Goal: Task Accomplishment & Management: Use online tool/utility

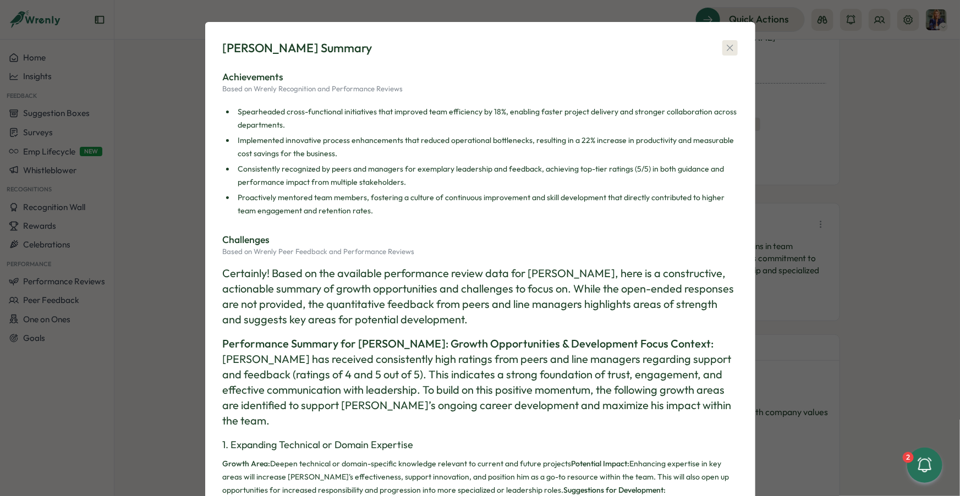
click at [725, 49] on icon "button" at bounding box center [729, 47] width 11 height 11
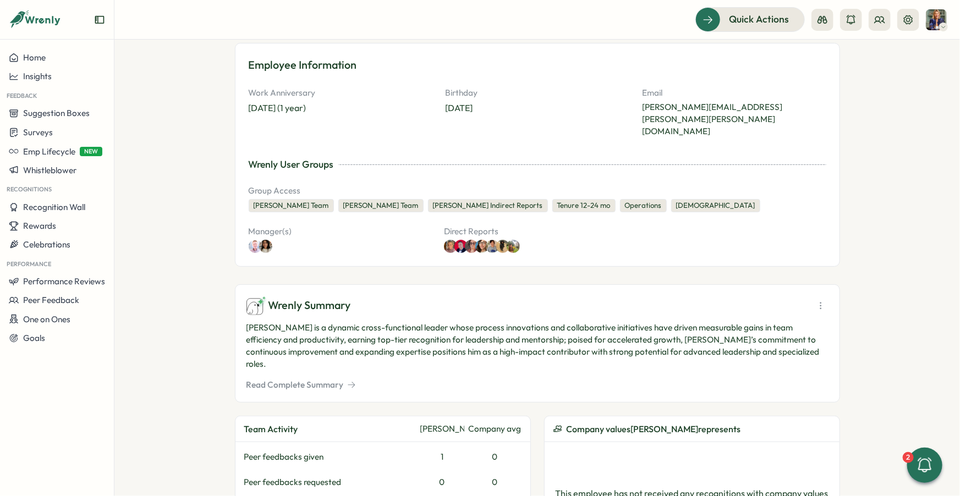
scroll to position [73, 0]
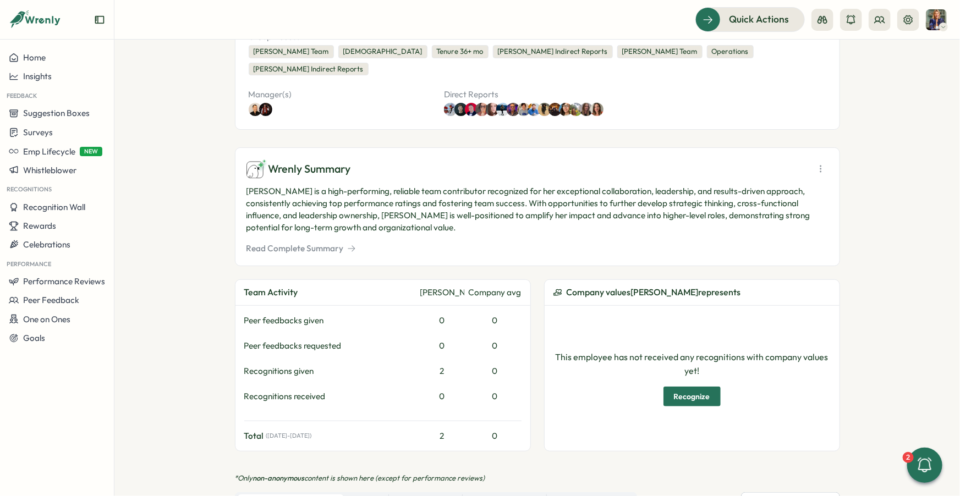
scroll to position [195, 0]
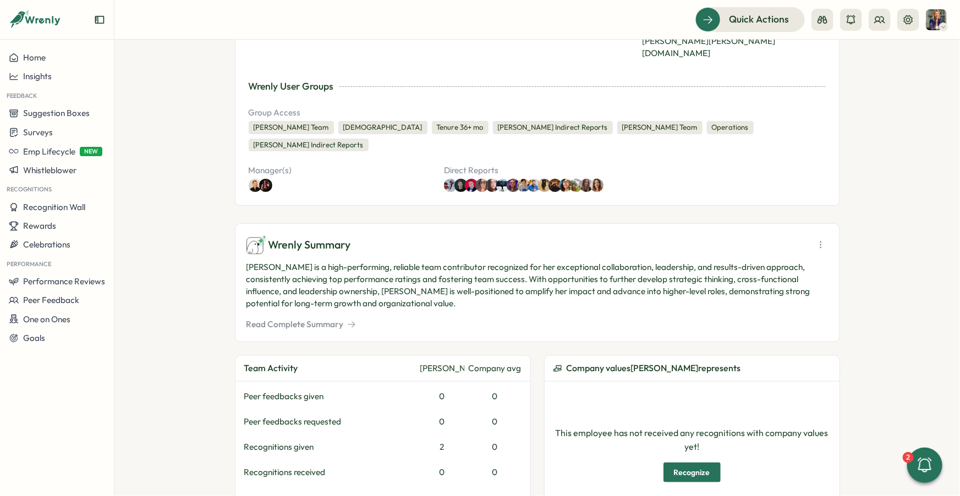
click at [300, 318] on button "Read Complete Summary" at bounding box center [300, 324] width 109 height 12
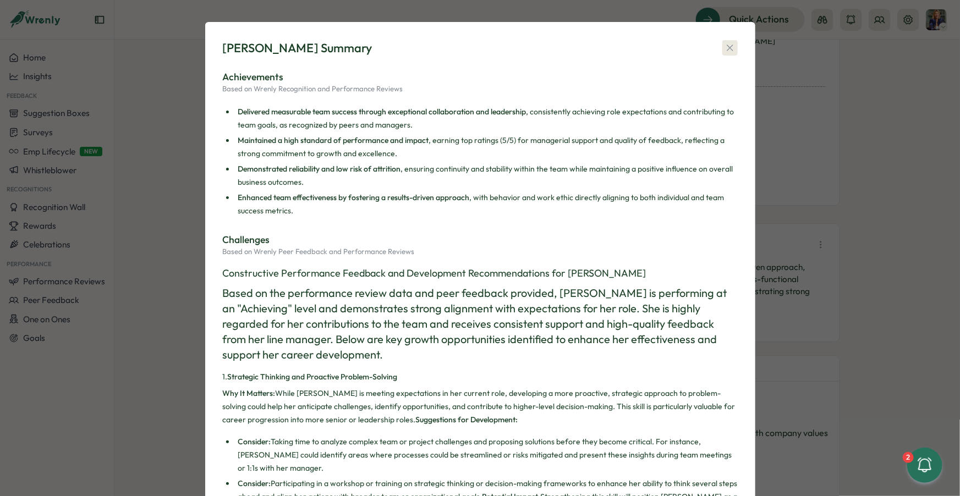
click at [724, 50] on icon "button" at bounding box center [729, 47] width 11 height 11
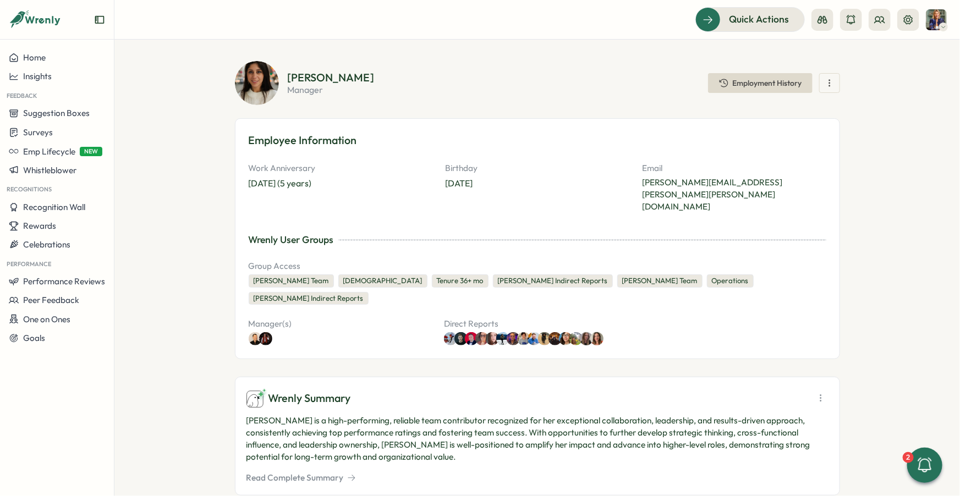
scroll to position [0, 0]
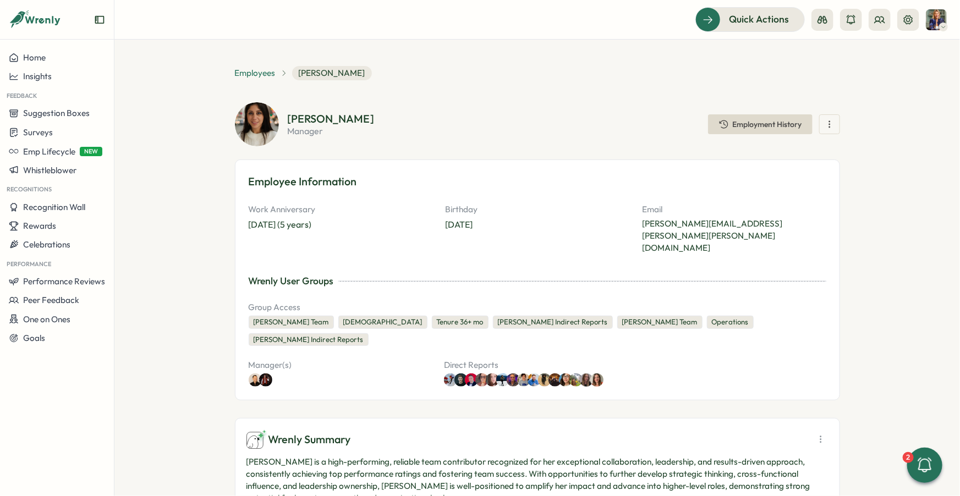
click at [261, 71] on span "Employees" at bounding box center [255, 73] width 41 height 12
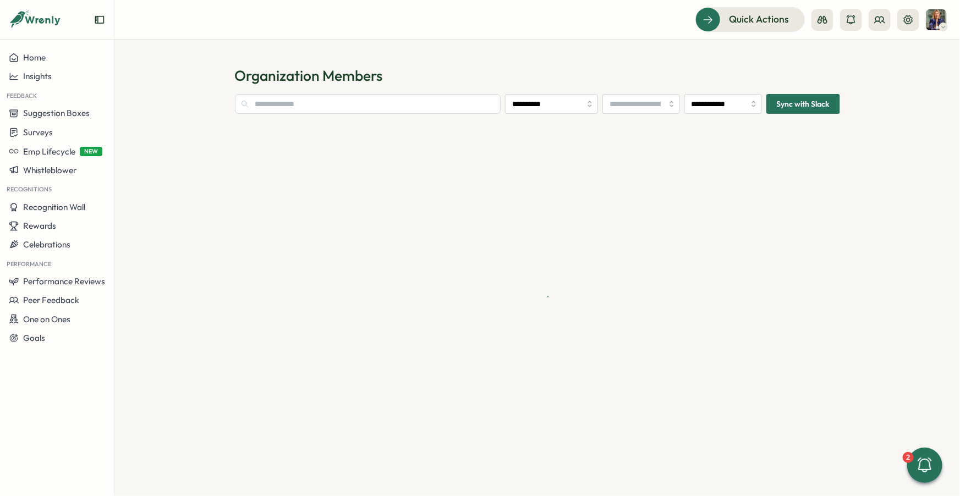
type input "**********"
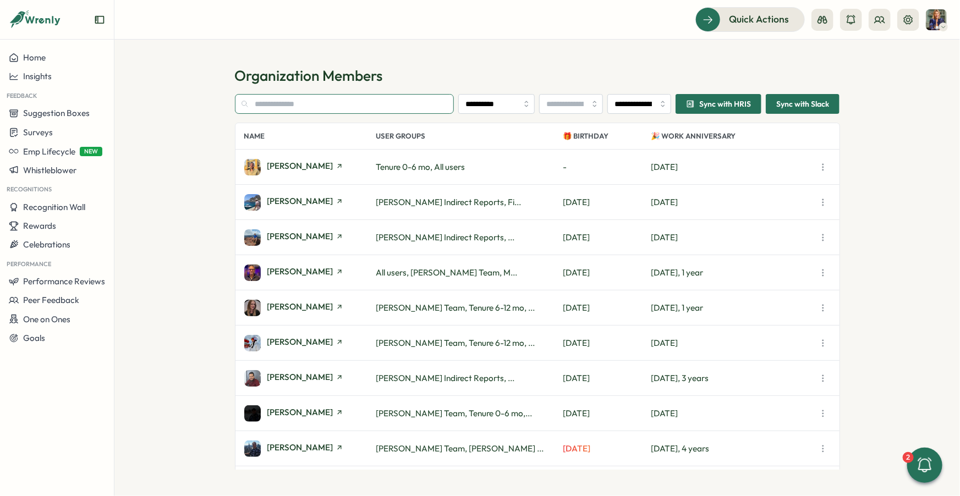
click at [292, 102] on input "text" at bounding box center [344, 104] width 219 height 20
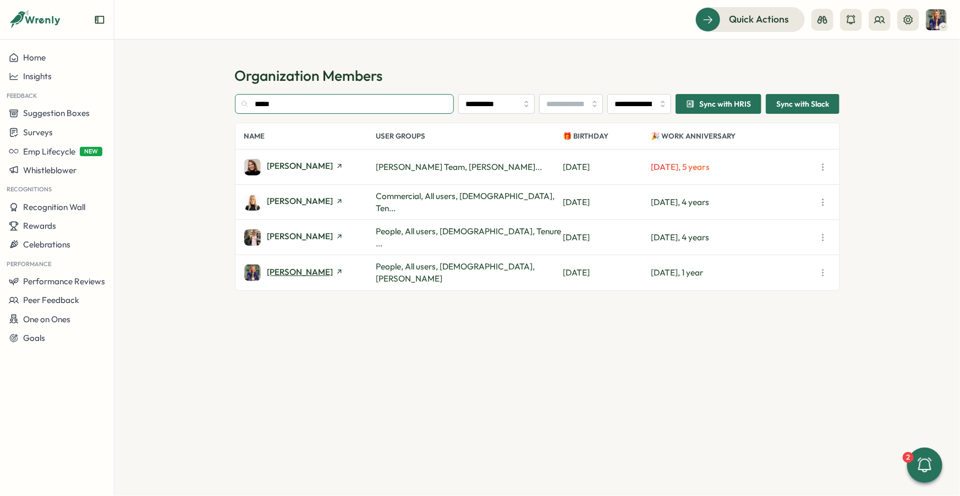
type input "*****"
click at [309, 273] on span "Hanna Smith" at bounding box center [300, 272] width 66 height 8
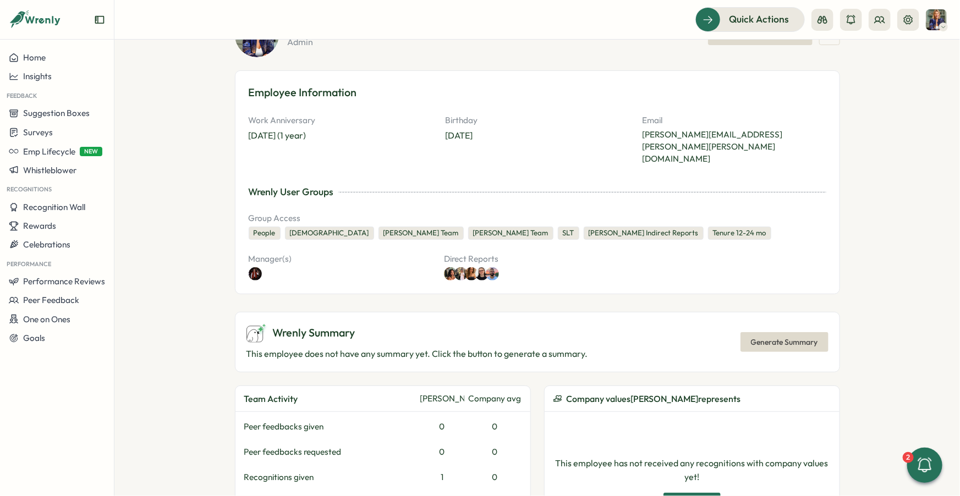
scroll to position [94, 0]
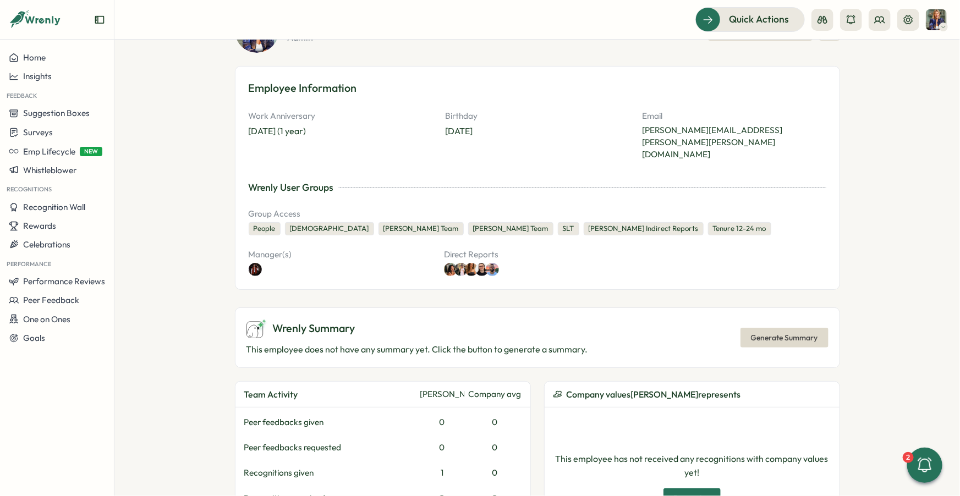
click at [514, 343] on p "This employee does not have any summary yet. Click the button to generate a sum…" at bounding box center [417, 350] width 342 height 14
click at [791, 328] on span "Generate Summary" at bounding box center [784, 337] width 67 height 19
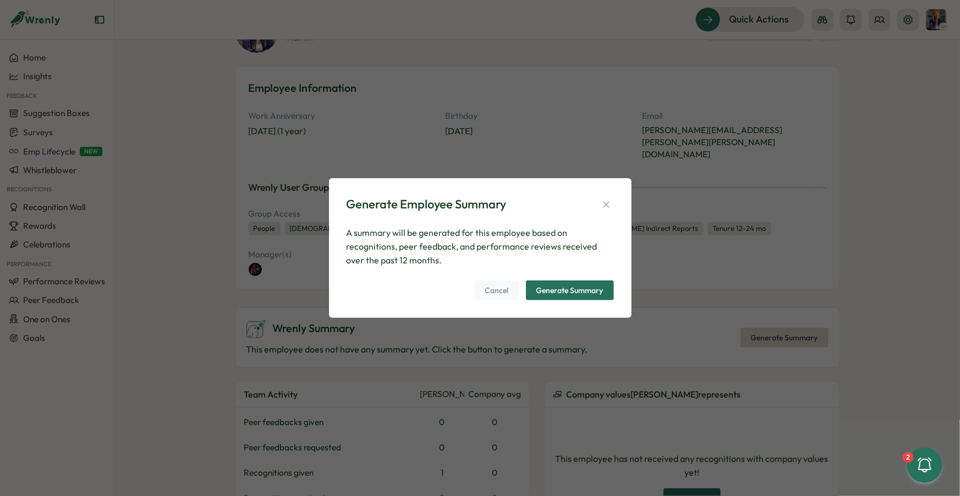
click at [571, 298] on span "Generate Summary" at bounding box center [569, 290] width 67 height 19
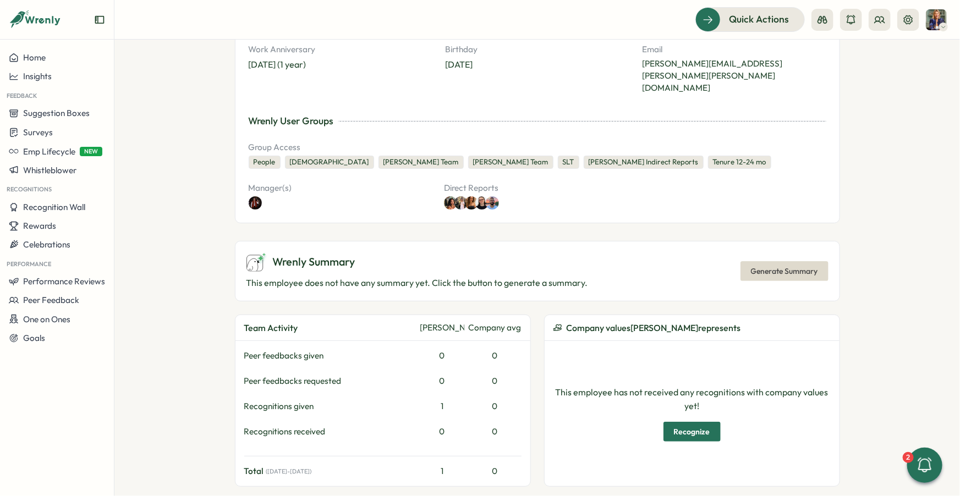
scroll to position [0, 0]
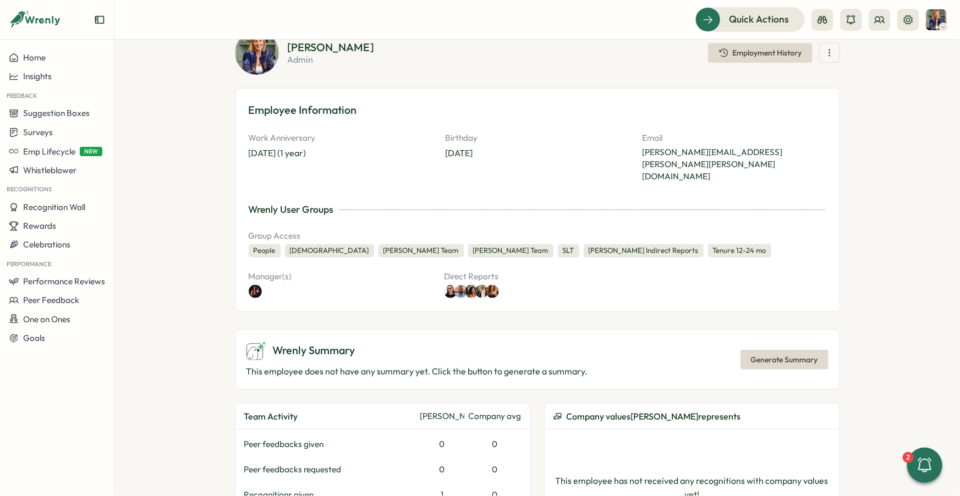
scroll to position [74, 0]
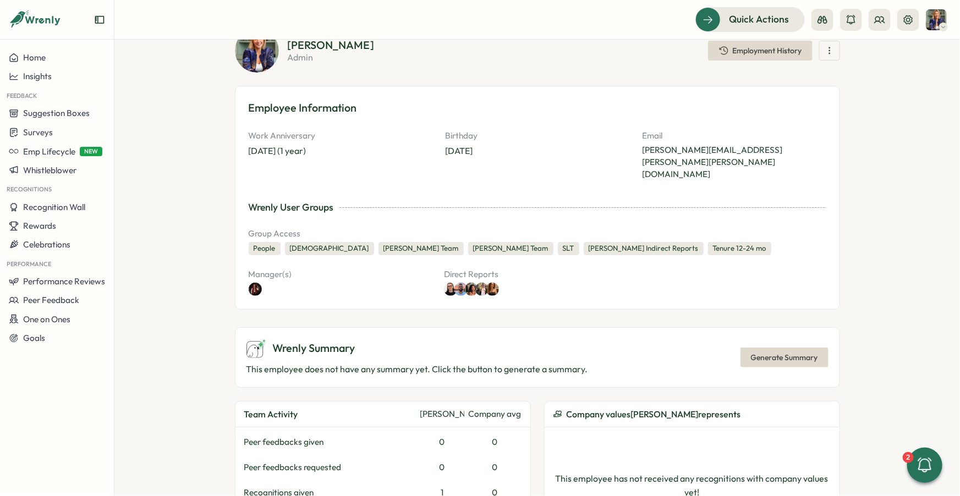
click at [518, 362] on p "This employee does not have any summary yet. Click the button to generate a sum…" at bounding box center [417, 369] width 342 height 14
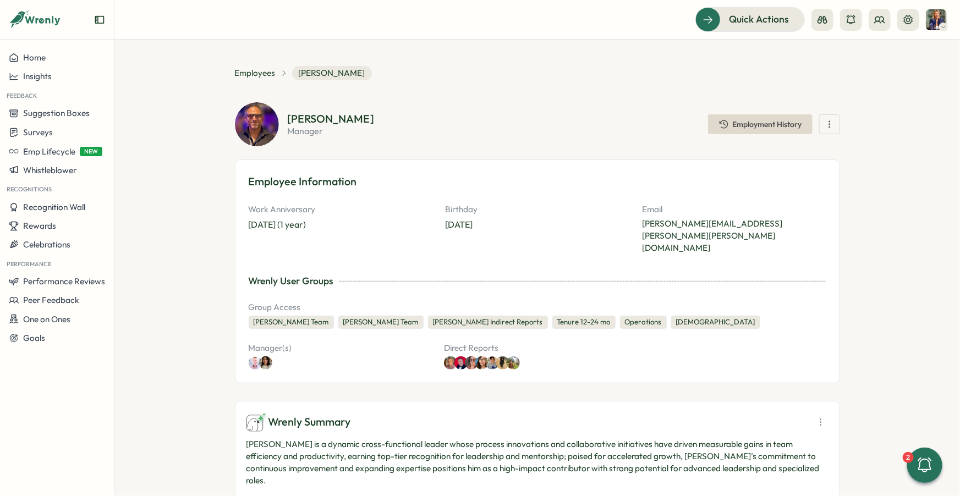
scroll to position [73, 0]
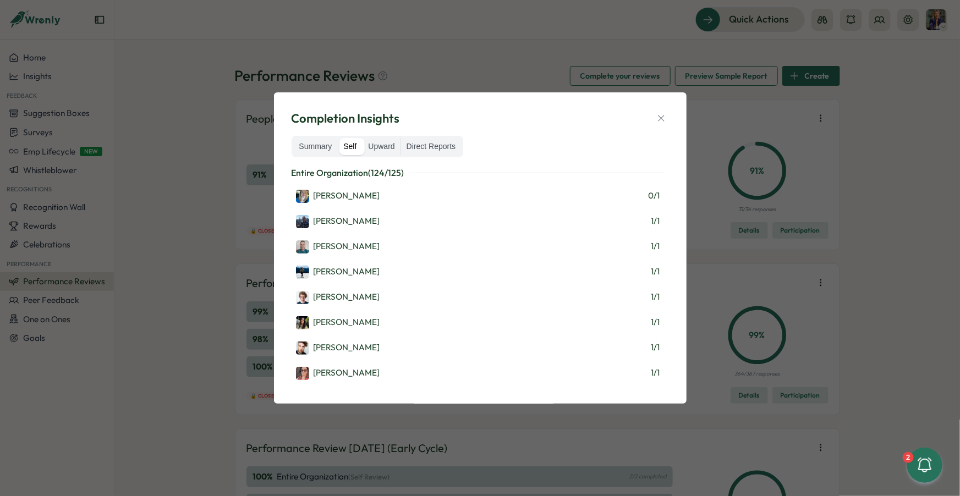
scroll to position [1217, 0]
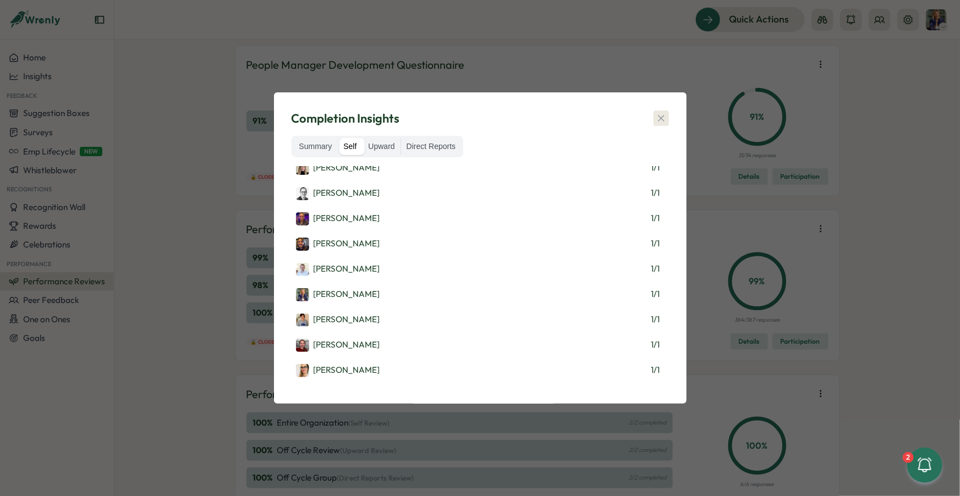
click at [668, 113] on button "button" at bounding box center [660, 118] width 15 height 15
